Goal: Transaction & Acquisition: Purchase product/service

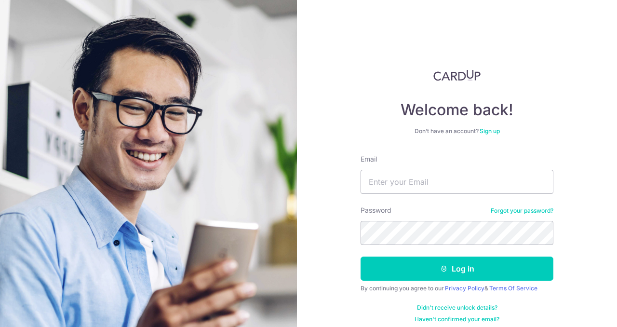
type input "w"
type input "[EMAIL_ADDRESS][DOMAIN_NAME]"
click at [361, 257] on button "Log in" at bounding box center [457, 269] width 193 height 24
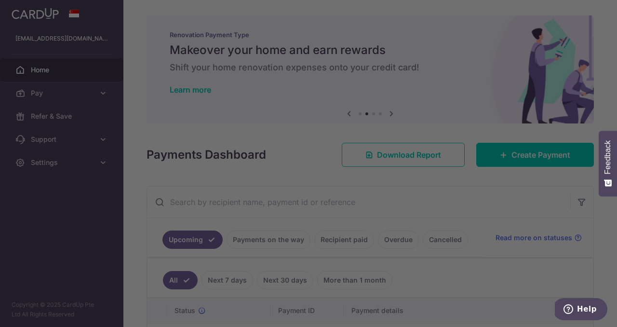
click at [449, 173] on div at bounding box center [312, 165] width 624 height 330
click at [168, 227] on div at bounding box center [312, 165] width 624 height 330
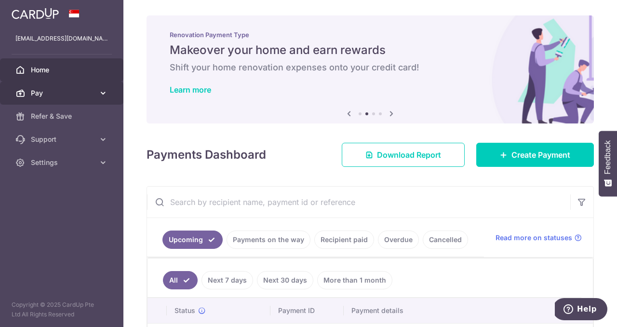
click at [96, 96] on link "Pay" at bounding box center [61, 92] width 123 height 23
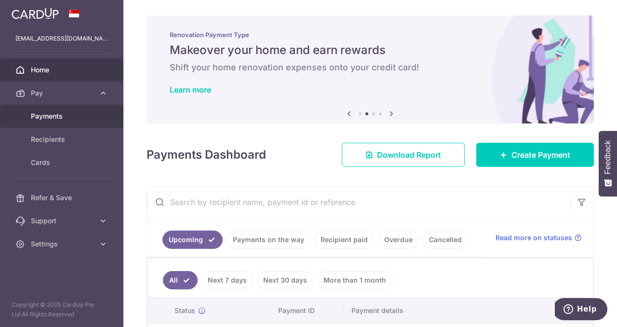
click at [66, 117] on span "Payments" at bounding box center [63, 116] width 64 height 10
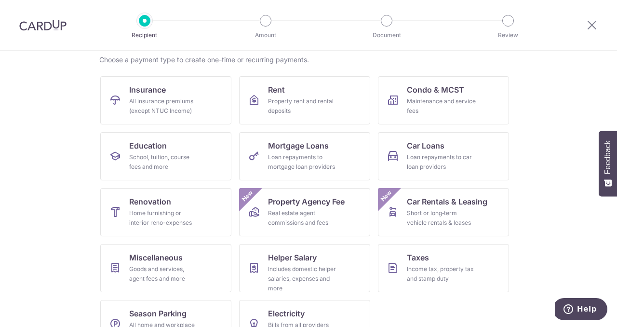
scroll to position [105, 0]
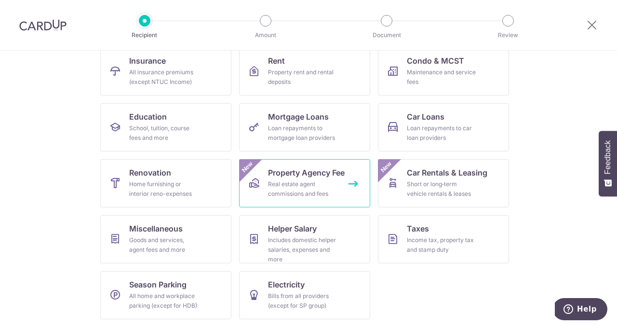
click at [339, 182] on link "Property Agency Fee Real estate agent commissions and fees New" at bounding box center [304, 183] width 131 height 48
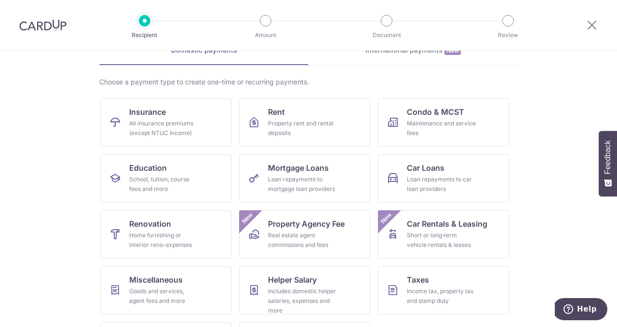
scroll to position [105, 0]
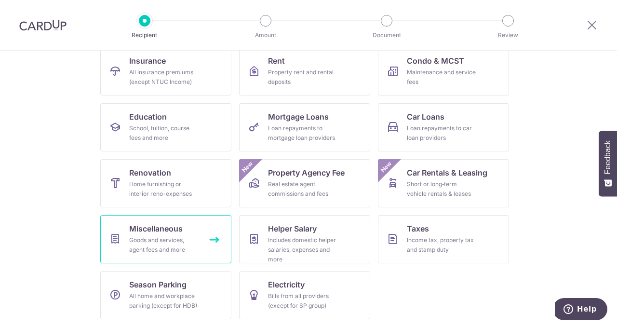
click at [164, 251] on div "Goods and services, agent fees and more" at bounding box center [163, 244] width 69 height 19
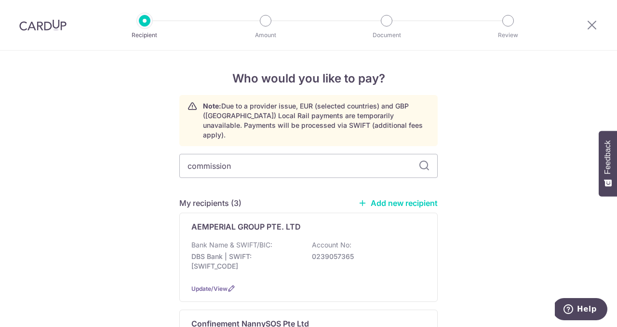
type input "commission"
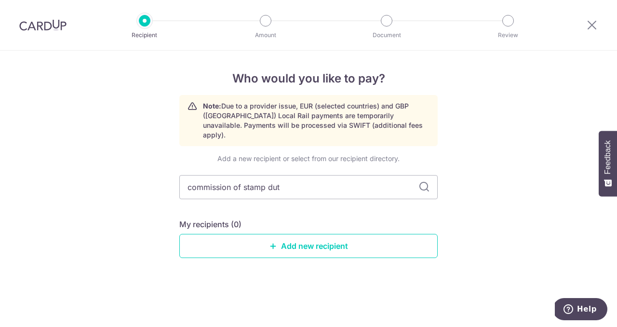
type input "commission of stamp duty"
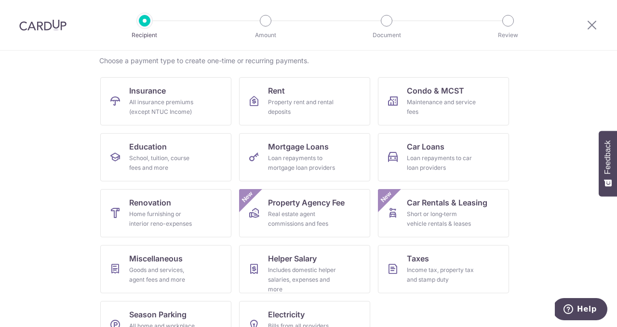
scroll to position [105, 0]
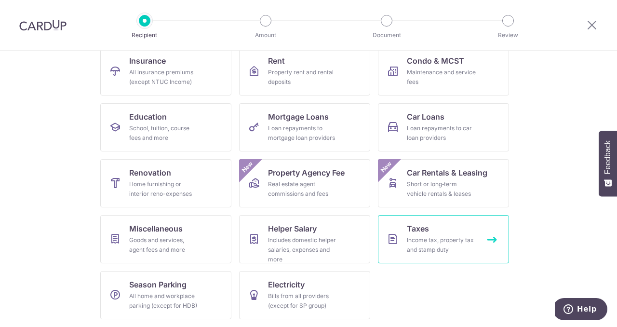
click at [432, 255] on link "Taxes Income tax, property tax and stamp duty" at bounding box center [443, 239] width 131 height 48
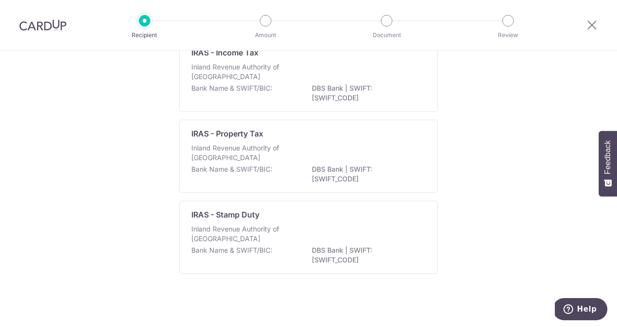
scroll to position [66, 0]
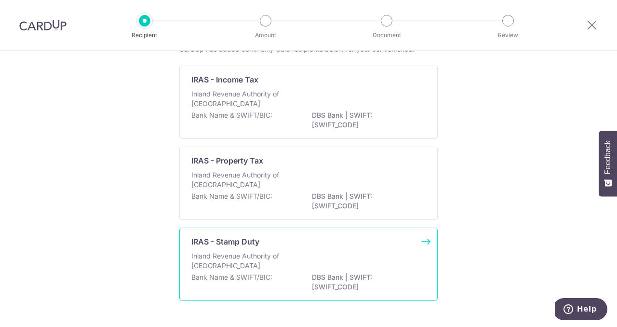
click at [283, 274] on div "Bank Name & SWIFT/BIC: DBS Bank | SWIFT: DBSSSGSGXXX" at bounding box center [308, 282] width 234 height 20
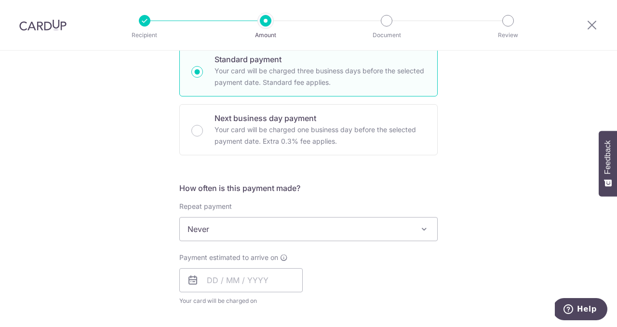
scroll to position [277, 0]
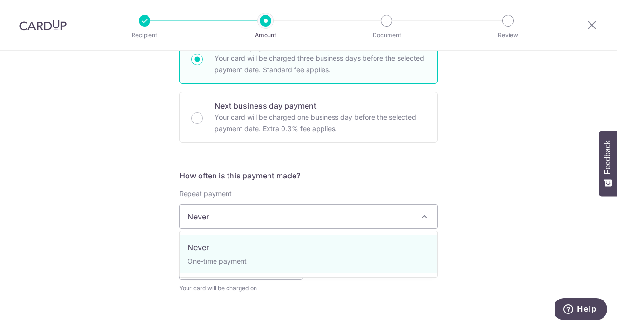
click at [416, 220] on span "Never" at bounding box center [309, 216] width 258 height 23
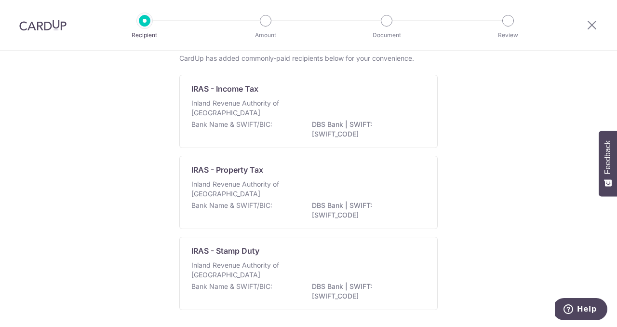
scroll to position [58, 0]
click at [593, 23] on icon at bounding box center [592, 25] width 12 height 12
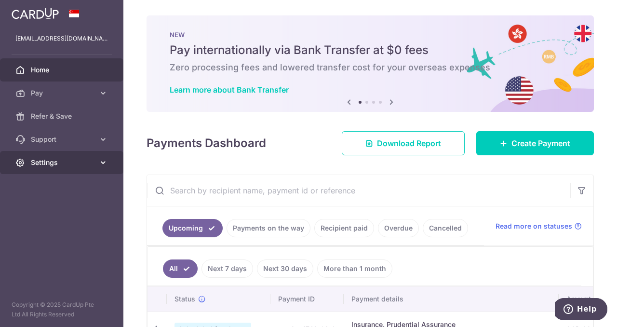
click at [101, 166] on icon at bounding box center [103, 163] width 10 height 10
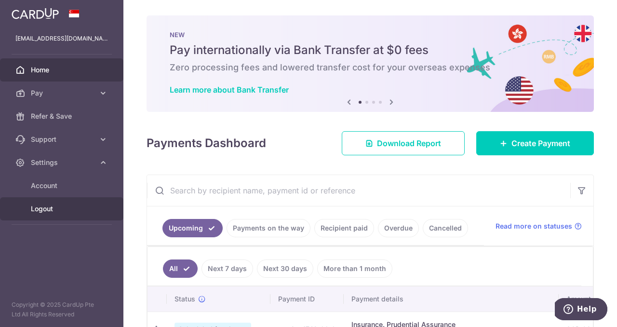
click at [80, 213] on span "Logout" at bounding box center [63, 209] width 64 height 10
